Goal: Task Accomplishment & Management: Manage account settings

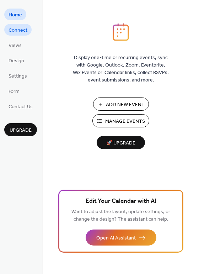
click at [26, 34] on span "Connect" at bounding box center [18, 30] width 19 height 7
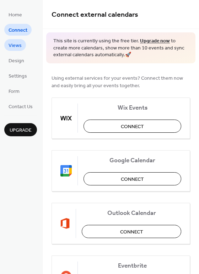
click at [19, 47] on span "Views" at bounding box center [15, 45] width 13 height 7
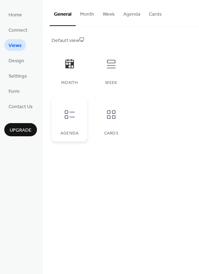
click at [77, 107] on div at bounding box center [69, 114] width 21 height 21
click at [105, 76] on div "Week" at bounding box center [111, 68] width 36 height 45
click at [19, 61] on span "Design" at bounding box center [17, 60] width 16 height 7
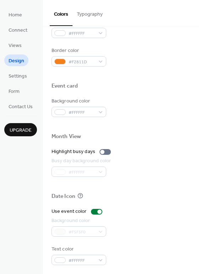
scroll to position [305, 0]
